Goal: Task Accomplishment & Management: Manage account settings

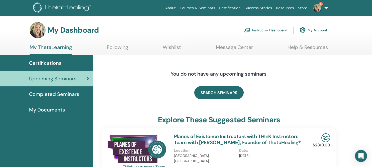
click at [265, 30] on link "Instructor Dashboard" at bounding box center [265, 30] width 43 height 11
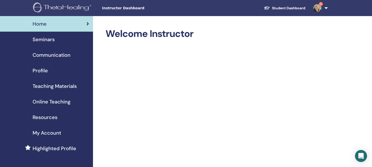
drag, startPoint x: 48, startPoint y: 40, endPoint x: 104, endPoint y: 59, distance: 58.9
click at [48, 40] on span "Seminars" at bounding box center [44, 40] width 22 height 8
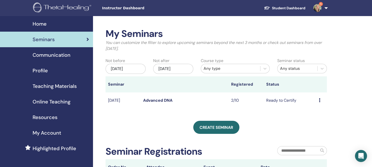
click at [320, 101] on icon at bounding box center [320, 100] width 2 height 4
click at [281, 99] on td "Ready to Certify" at bounding box center [290, 100] width 53 height 16
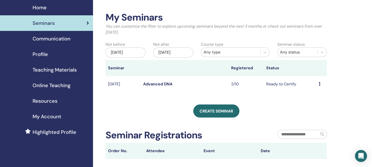
scroll to position [37, 0]
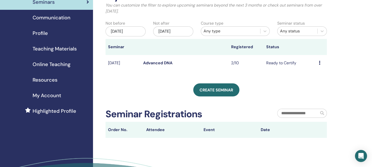
click at [163, 63] on link "Advanced DNA" at bounding box center [157, 62] width 29 height 5
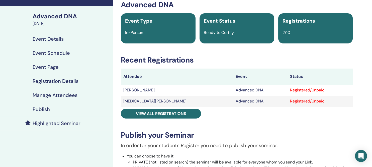
scroll to position [37, 0]
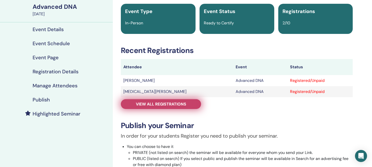
click at [178, 104] on span "View all registrations" at bounding box center [161, 103] width 50 height 5
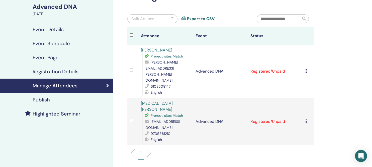
click at [306, 69] on icon at bounding box center [307, 71] width 2 height 4
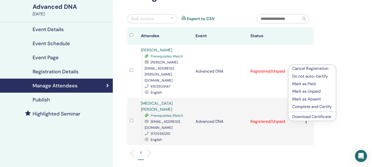
click at [308, 83] on p "Mark as Paid" at bounding box center [313, 84] width 40 height 6
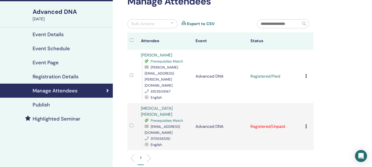
scroll to position [37, 0]
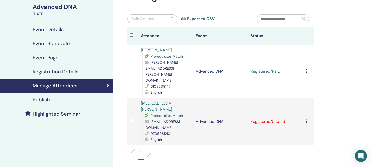
click at [306, 119] on icon at bounding box center [307, 121] width 2 height 4
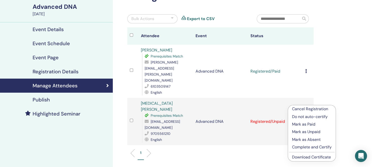
click at [312, 123] on p "Mark as Paid" at bounding box center [312, 124] width 40 height 6
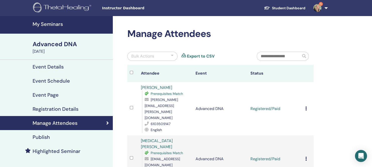
click at [306, 106] on icon at bounding box center [307, 108] width 2 height 4
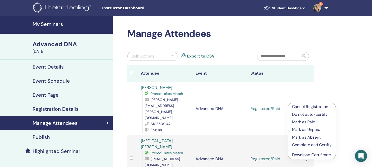
click at [306, 145] on p "Complete and Certify" at bounding box center [312, 145] width 40 height 6
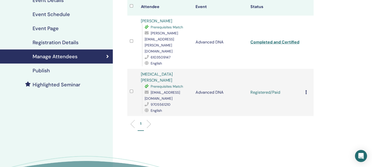
scroll to position [75, 0]
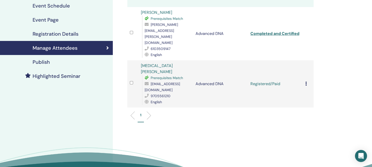
click at [305, 68] on td "Cancel Registration Do not auto-certify Mark as Paid Mark as Unpaid Mark as Abs…" at bounding box center [308, 83] width 11 height 47
click at [306, 82] on icon at bounding box center [307, 84] width 2 height 4
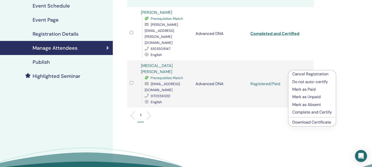
click at [306, 112] on p "Complete and Certify" at bounding box center [313, 112] width 40 height 6
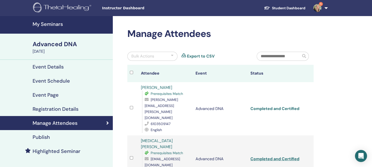
click at [283, 106] on link "Completed and Certified" at bounding box center [275, 108] width 49 height 5
click at [285, 156] on link "Completed and Certified" at bounding box center [275, 158] width 49 height 5
click at [319, 7] on img at bounding box center [318, 8] width 8 height 8
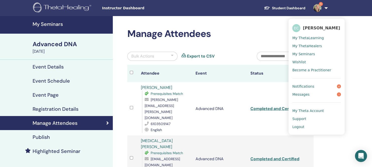
click at [308, 85] on span "Notifications" at bounding box center [304, 86] width 22 height 5
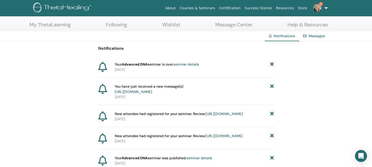
scroll to position [49, 0]
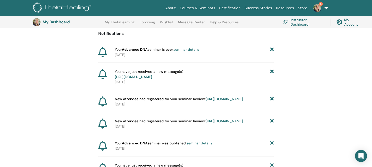
click at [272, 102] on icon at bounding box center [273, 98] width 4 height 5
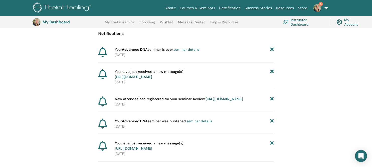
click at [273, 102] on icon at bounding box center [273, 98] width 4 height 5
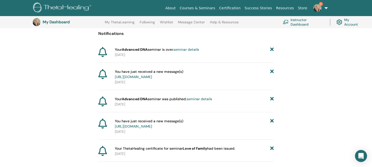
click at [273, 102] on icon at bounding box center [273, 98] width 4 height 5
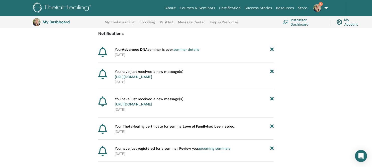
click at [152, 77] on link "https://member.thetahealing.com/message-center/messages/d20380a5-5763-44d3-a6e5…" at bounding box center [133, 77] width 37 height 5
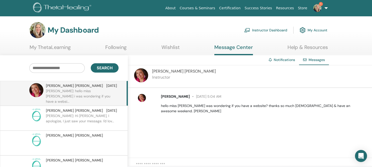
scroll to position [51, 0]
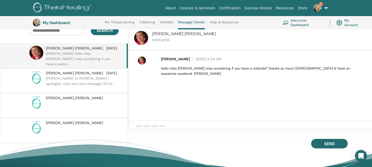
click at [172, 124] on textarea at bounding box center [254, 129] width 236 height 10
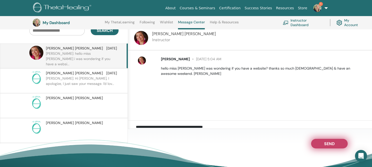
type textarea "**********"
click at [327, 144] on span "Send" at bounding box center [329, 143] width 11 height 4
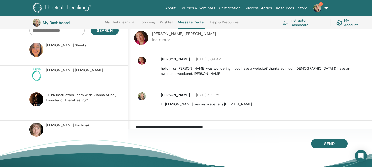
click at [71, 92] on span "THInK Instructors Team with Vianna Stibal, Founder of ThetaHealing®" at bounding box center [81, 97] width 71 height 11
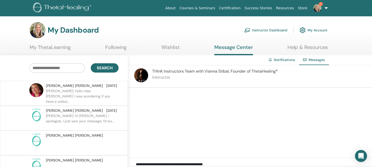
click at [266, 30] on link "Instructor Dashboard" at bounding box center [265, 30] width 43 height 11
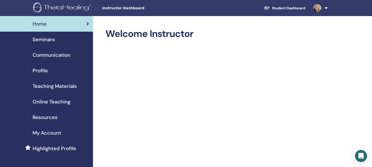
click at [59, 102] on span "Online Teaching" at bounding box center [52, 102] width 38 height 8
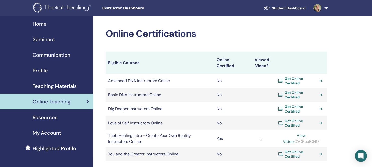
click at [322, 94] on link "Get Online Certified" at bounding box center [301, 94] width 46 height 9
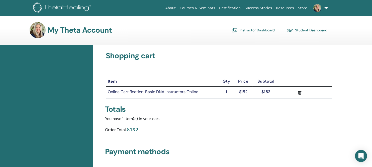
click at [264, 30] on link "Instructor Dashboard" at bounding box center [253, 30] width 43 height 8
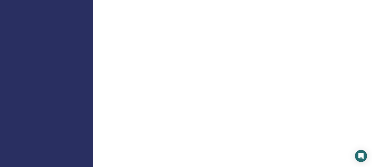
scroll to position [264, 0]
